Goal: Communication & Community: Answer question/provide support

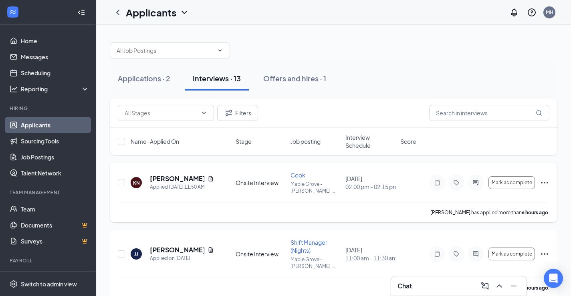
click at [546, 184] on icon "Ellipses" at bounding box center [545, 183] width 10 height 10
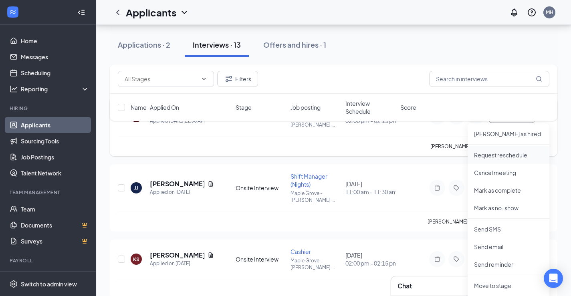
scroll to position [80, 0]
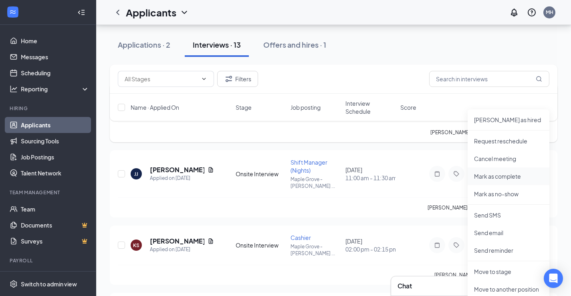
click at [510, 178] on p "Mark as complete" at bounding box center [508, 176] width 69 height 8
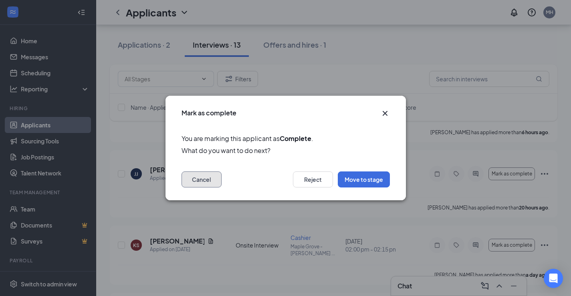
click at [195, 180] on button "Cancel" at bounding box center [202, 180] width 40 height 16
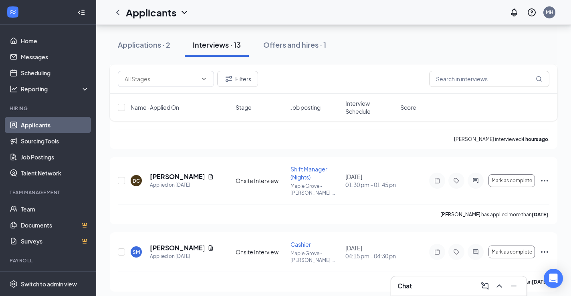
scroll to position [638, 0]
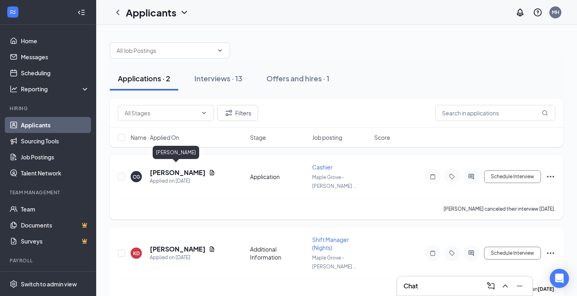
click at [186, 168] on h5 "[PERSON_NAME]" at bounding box center [178, 172] width 56 height 9
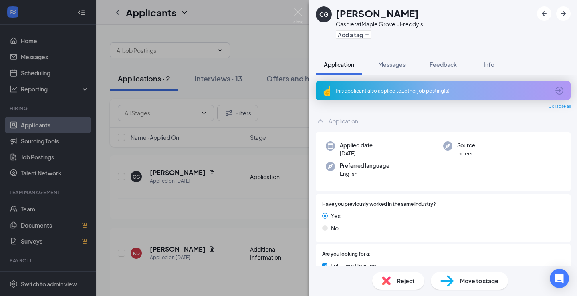
click at [291, 36] on div "CG [PERSON_NAME] at [GEOGRAPHIC_DATA] - Freddy's Add a tag Application Messages…" at bounding box center [288, 148] width 577 height 296
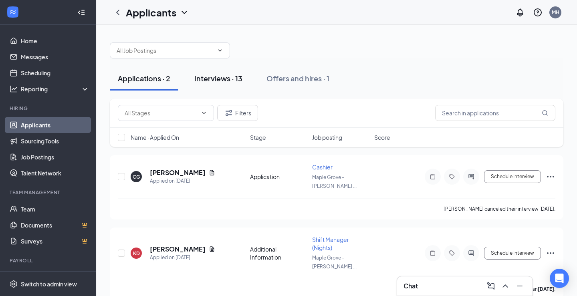
click at [231, 80] on div "Interviews · 13" at bounding box center [218, 78] width 48 height 10
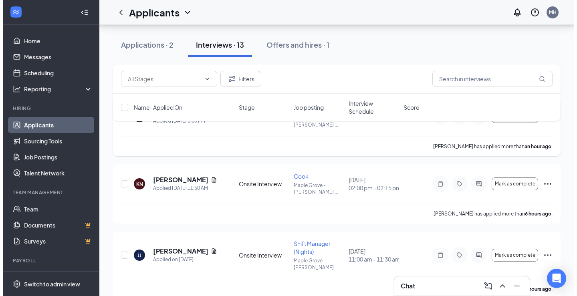
scroll to position [80, 0]
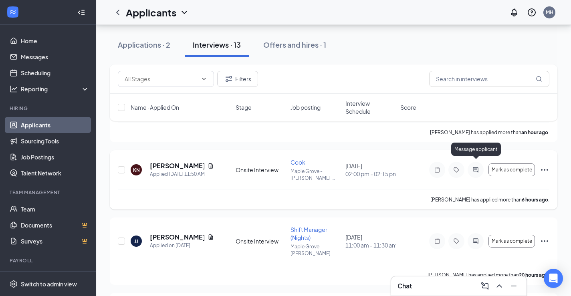
click at [476, 167] on icon "ActiveChat" at bounding box center [476, 170] width 10 height 6
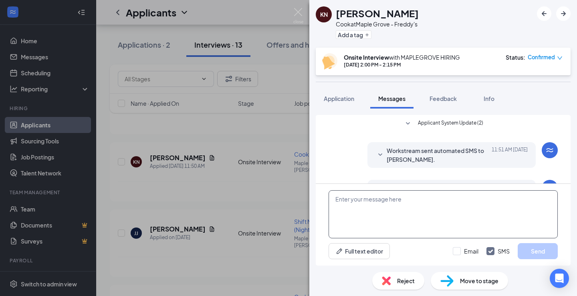
click at [416, 199] on textarea at bounding box center [443, 214] width 229 height 48
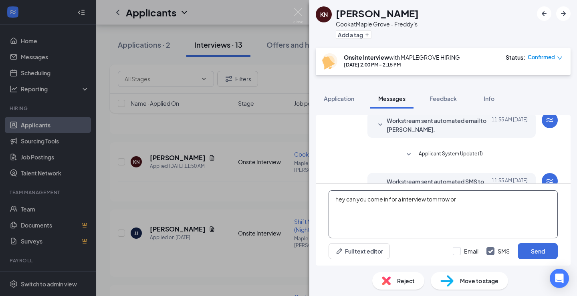
scroll to position [204, 0]
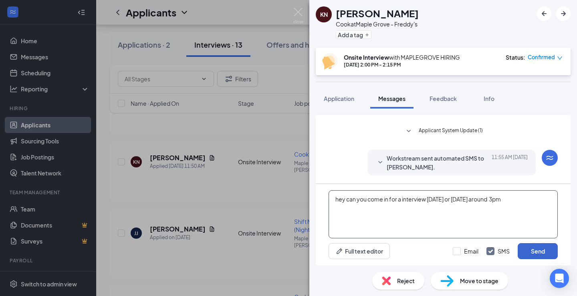
type textarea "hey can you come in for a interview [DATE] or [DATE] around 3pm"
click at [544, 250] on button "Send" at bounding box center [538, 251] width 40 height 16
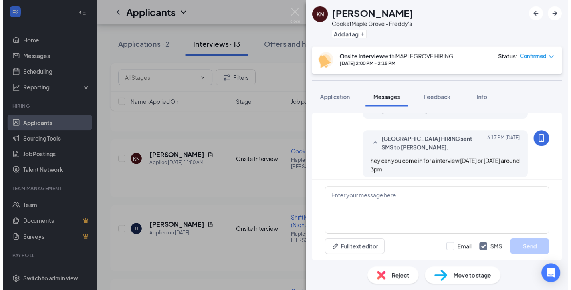
scroll to position [264, 0]
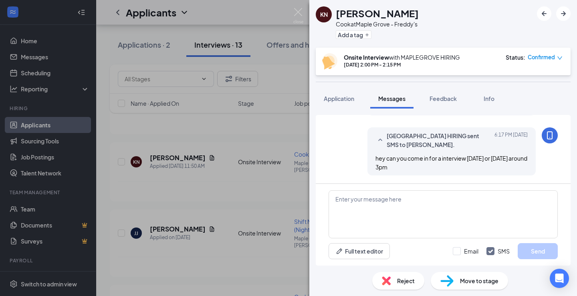
click at [290, 27] on div "KN [PERSON_NAME] [PERSON_NAME] at [GEOGRAPHIC_DATA] - [PERSON_NAME]'s Add a tag…" at bounding box center [288, 148] width 577 height 296
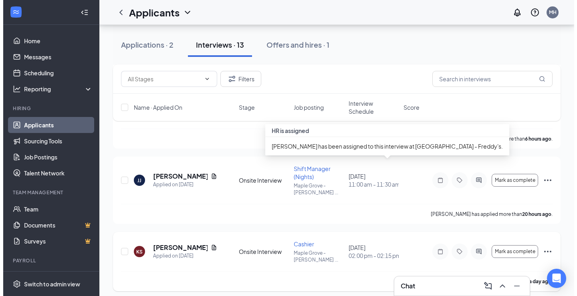
scroll to position [160, 0]
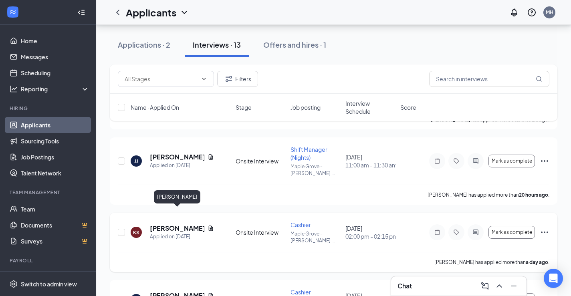
click at [189, 224] on h5 "[PERSON_NAME]" at bounding box center [177, 228] width 55 height 9
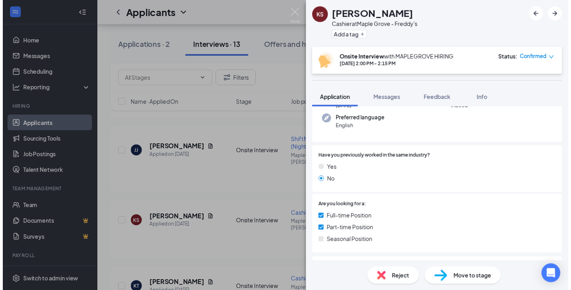
scroll to position [40, 0]
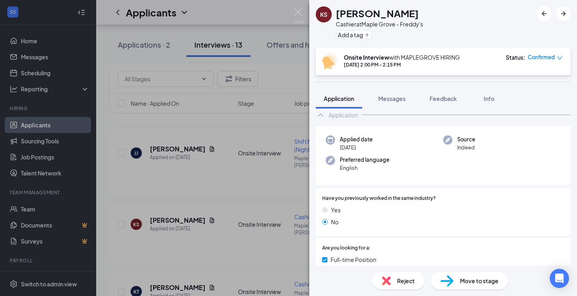
click at [231, 167] on div "KS [PERSON_NAME] Cashier at [GEOGRAPHIC_DATA] - Freddy's Add a tag Onsite Inter…" at bounding box center [288, 148] width 577 height 296
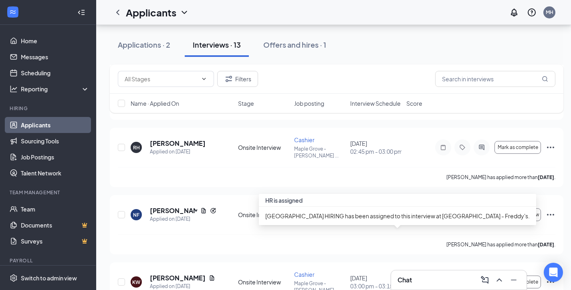
scroll to position [361, 0]
